Goal: Information Seeking & Learning: Learn about a topic

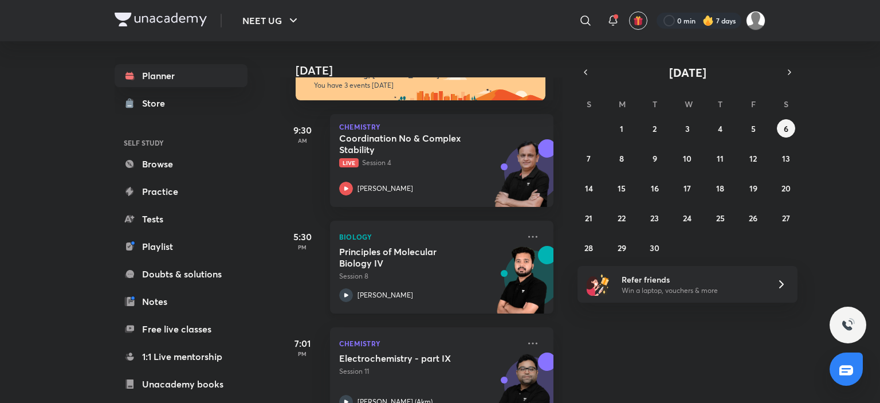
scroll to position [65, 0]
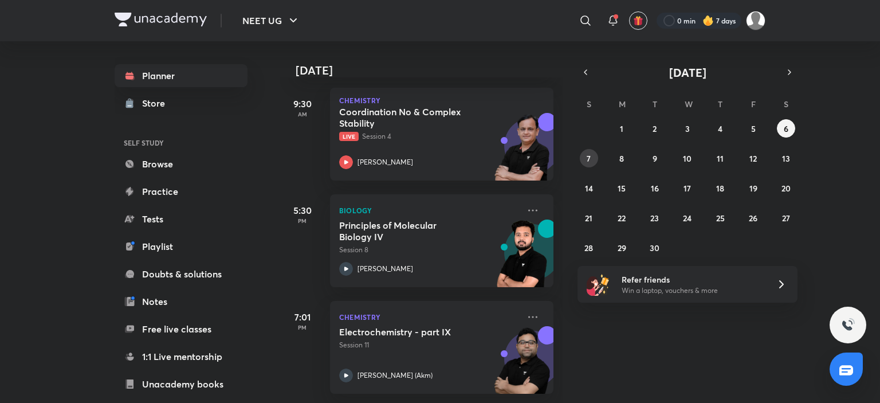
click at [589, 149] on button "7" at bounding box center [589, 158] width 18 height 18
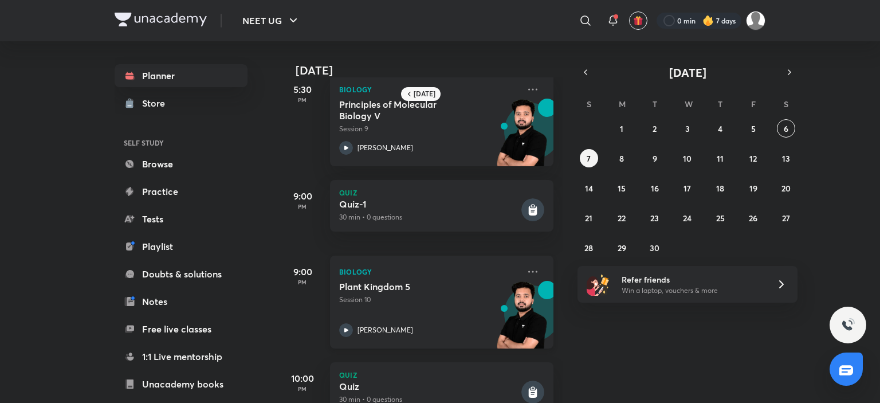
scroll to position [0, 0]
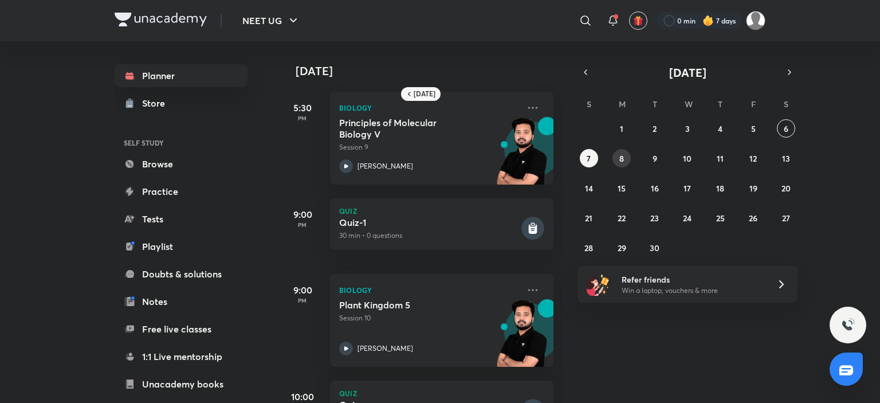
click at [628, 161] on button "8" at bounding box center [622, 158] width 18 height 18
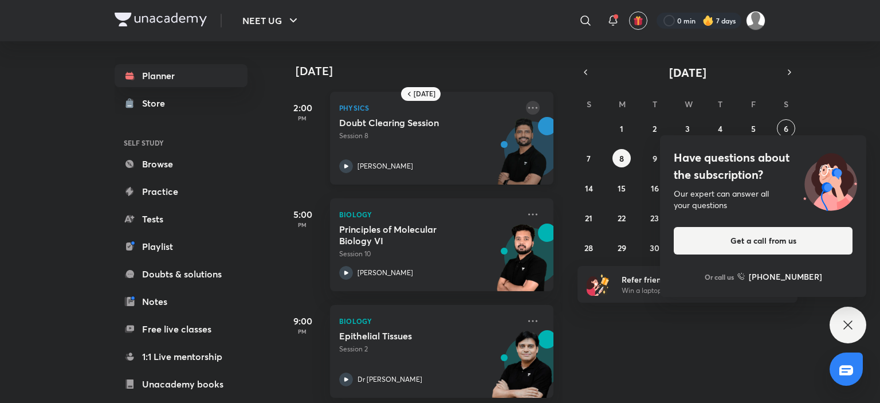
click at [528, 108] on icon at bounding box center [532, 108] width 9 height 2
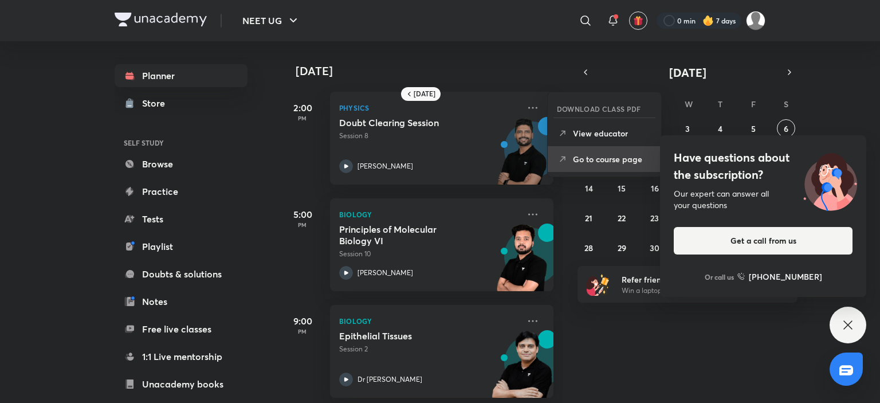
click at [599, 163] on p "Go to course page" at bounding box center [612, 159] width 79 height 12
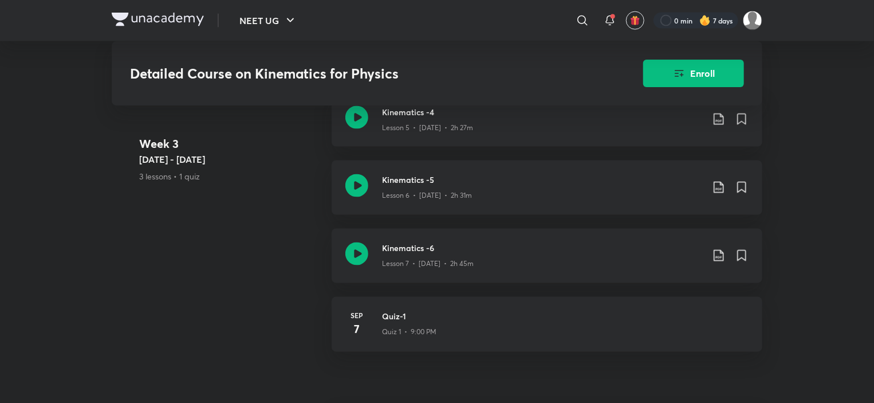
scroll to position [1035, 0]
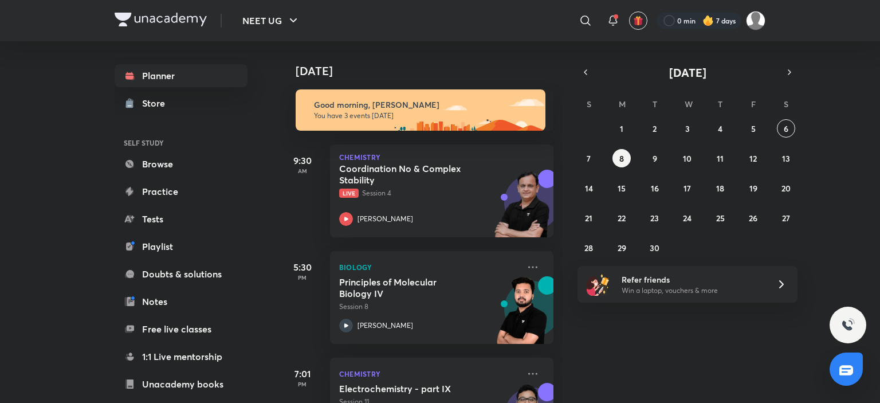
click at [644, 151] on div "31 1 2 3 4 5 6 7 8 9 10 11 12 13 14 15 16 17 18 19 20 21 22 23 24 25 26 27 28 2…" at bounding box center [688, 188] width 220 height 138
click at [649, 154] on button "9" at bounding box center [655, 158] width 18 height 18
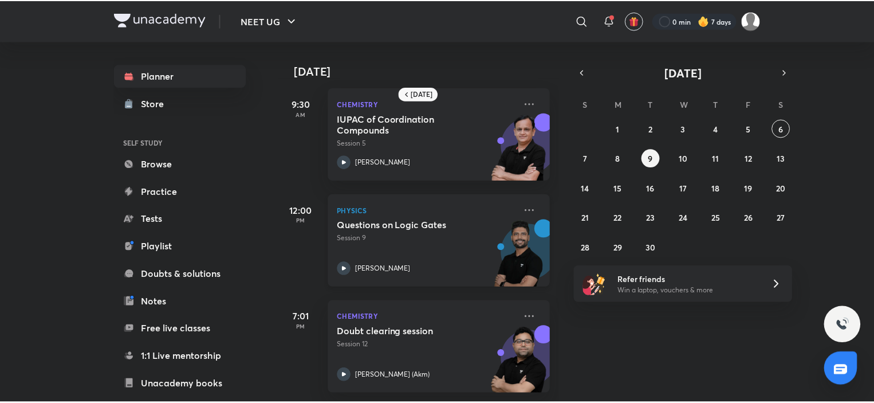
scroll to position [13, 0]
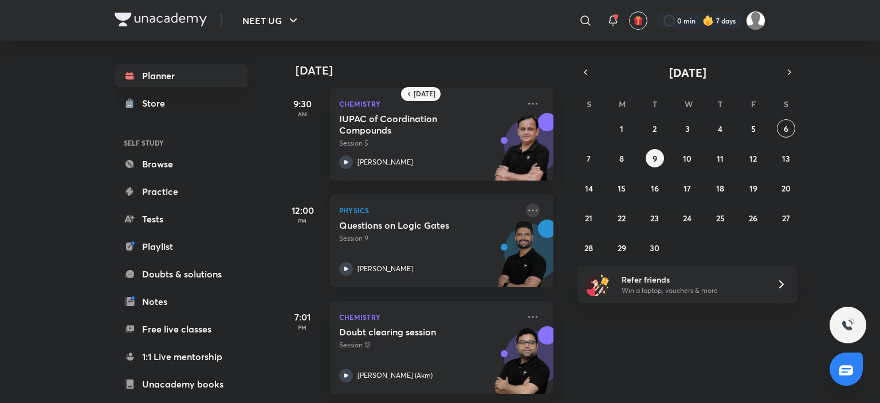
click at [526, 204] on icon at bounding box center [533, 210] width 14 height 14
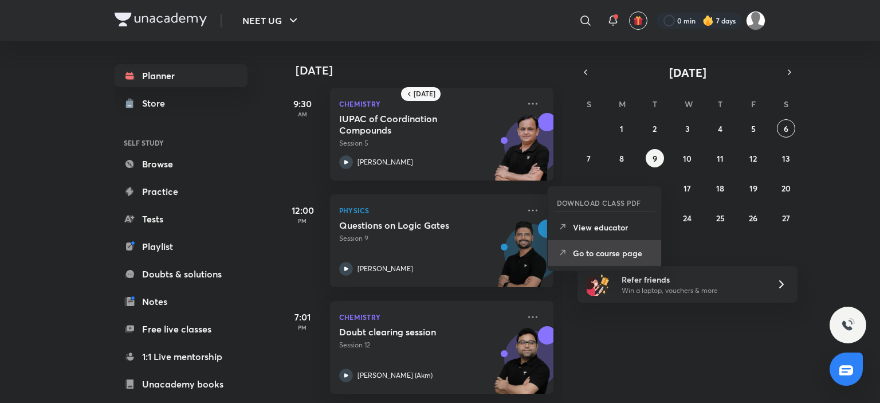
click at [601, 245] on li "Go to course page" at bounding box center [604, 253] width 113 height 26
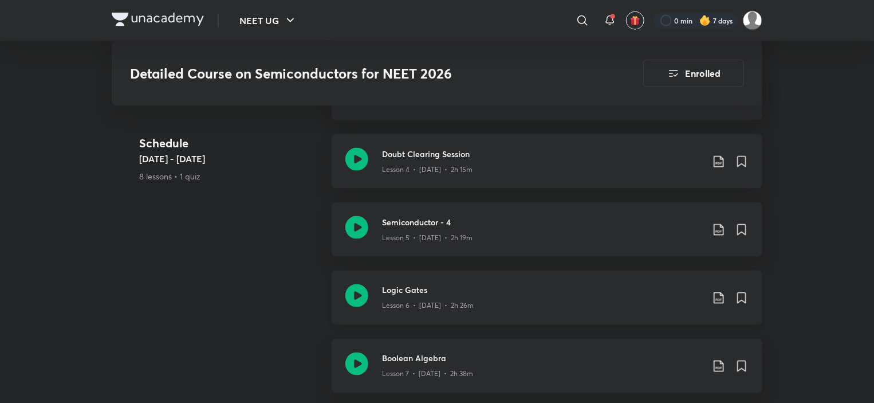
scroll to position [802, 0]
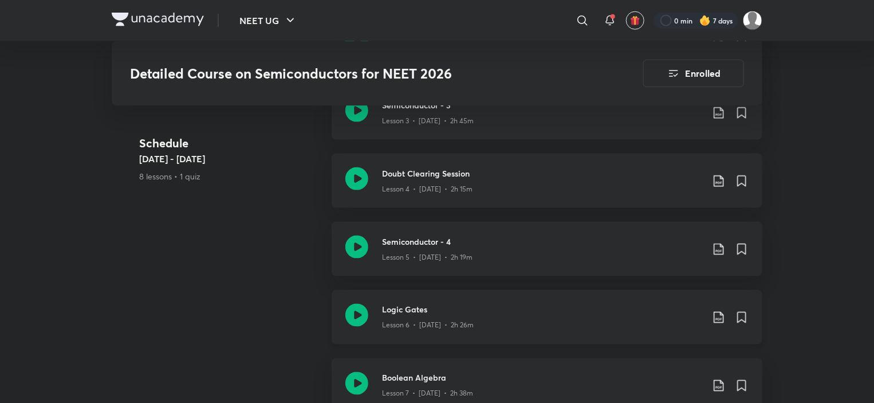
click at [413, 304] on h3 "Logic Gates" at bounding box center [542, 310] width 321 height 12
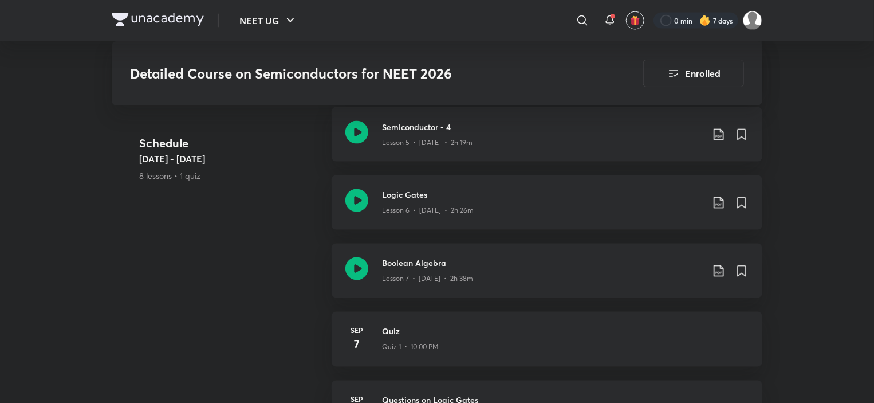
scroll to position [860, 0]
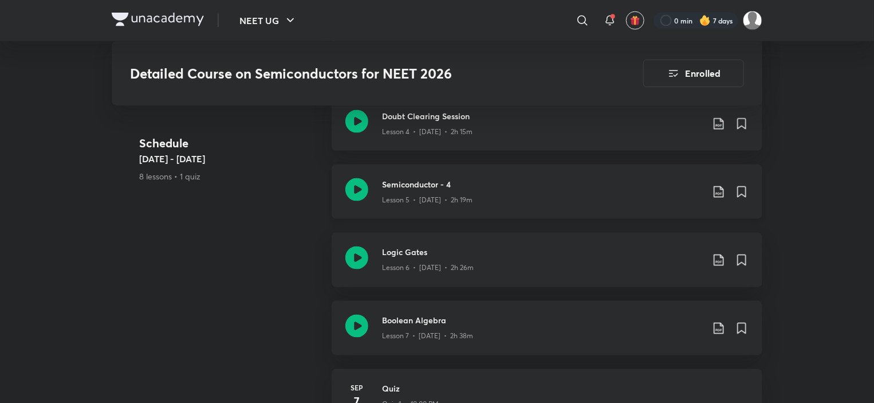
click at [414, 195] on p "Lesson 5 • Aug 26 • 2h 19m" at bounding box center [427, 200] width 91 height 10
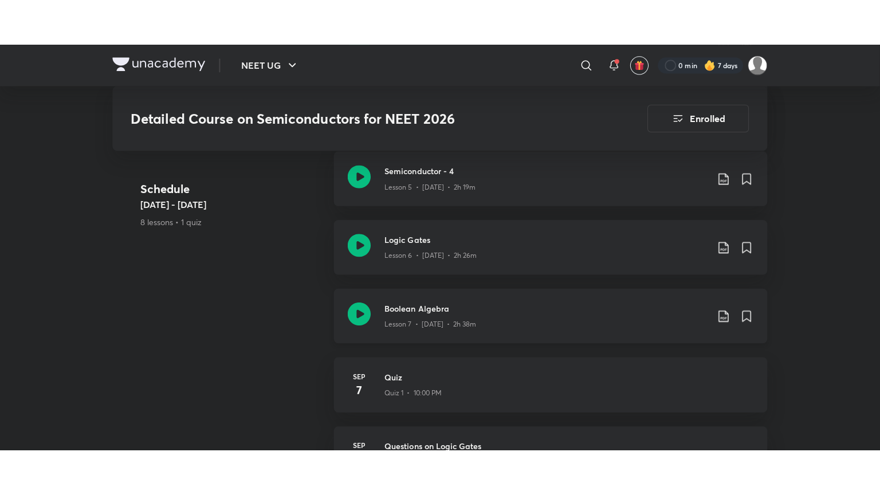
scroll to position [917, 0]
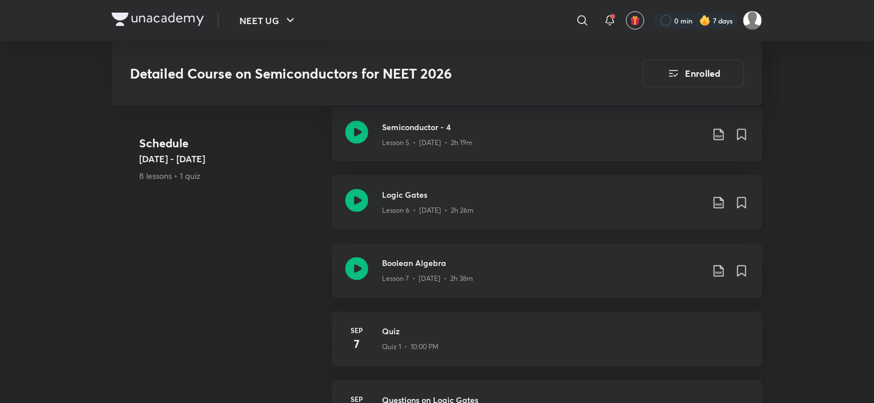
click at [407, 206] on p "Lesson 6 • Sep 2 • 2h 26m" at bounding box center [428, 211] width 92 height 10
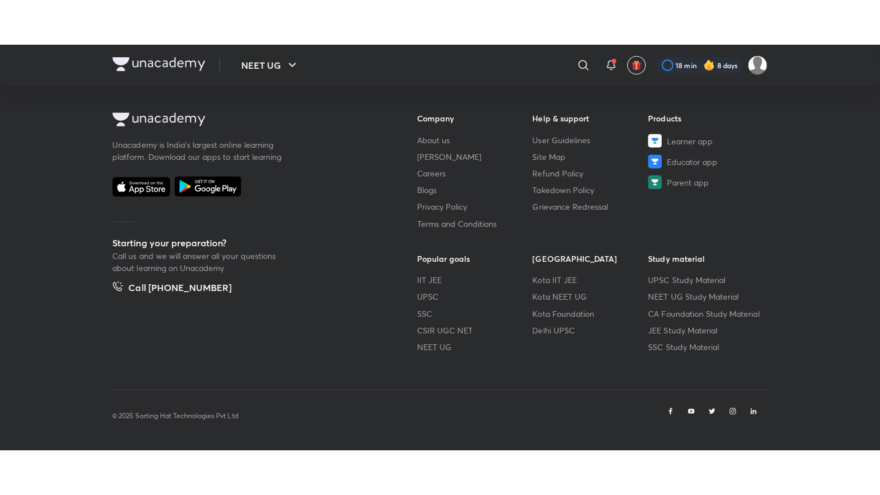
scroll to position [604, 0]
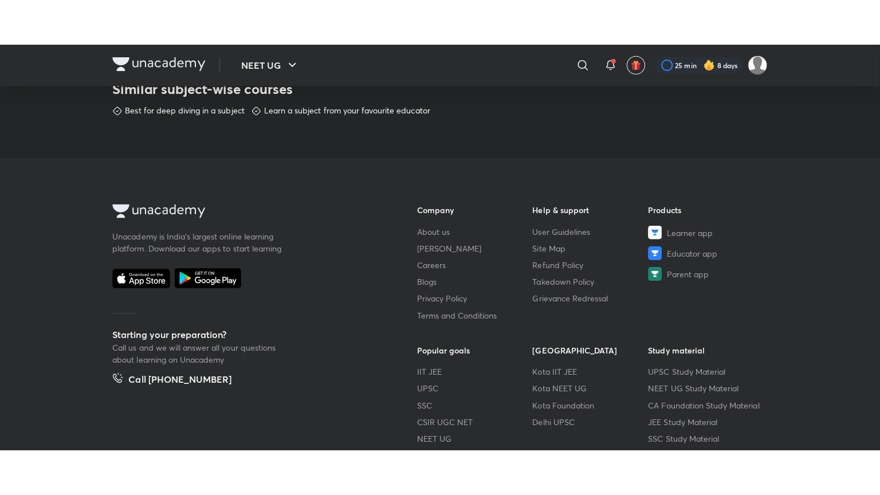
scroll to position [604, 0]
